Goal: Find contact information: Find contact information

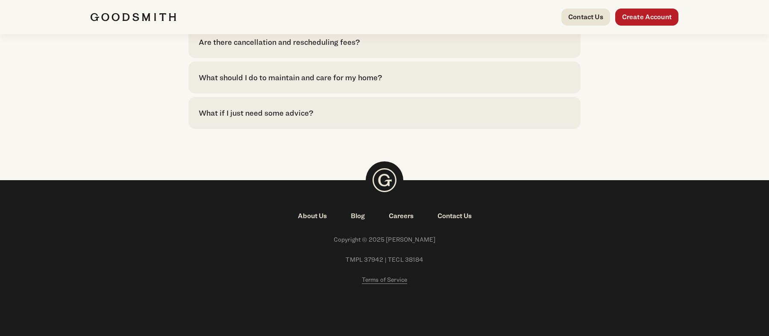
scroll to position [2001, 0]
click at [307, 217] on link "About Us" at bounding box center [312, 216] width 53 height 10
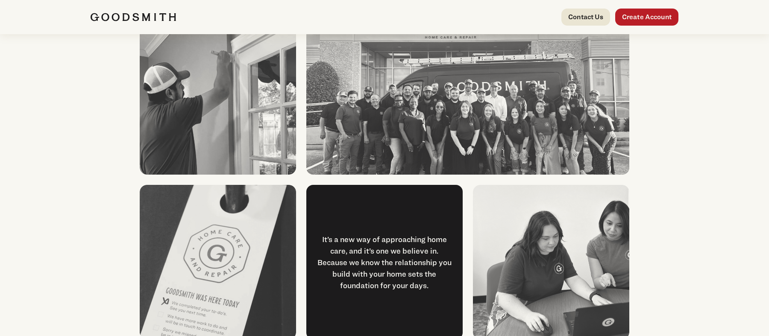
scroll to position [1166, 0]
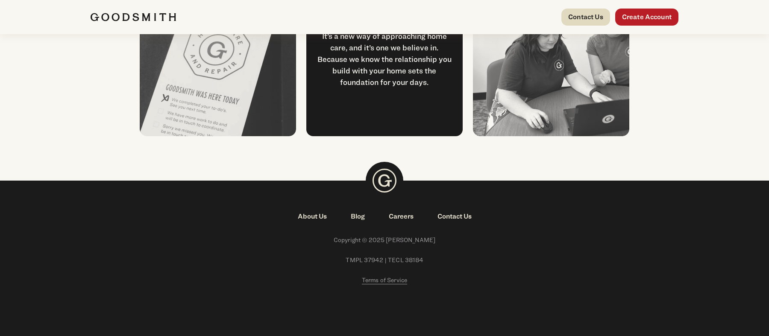
click at [577, 19] on link "Contact Us" at bounding box center [585, 17] width 49 height 17
